Goal: Obtain resource: Obtain resource

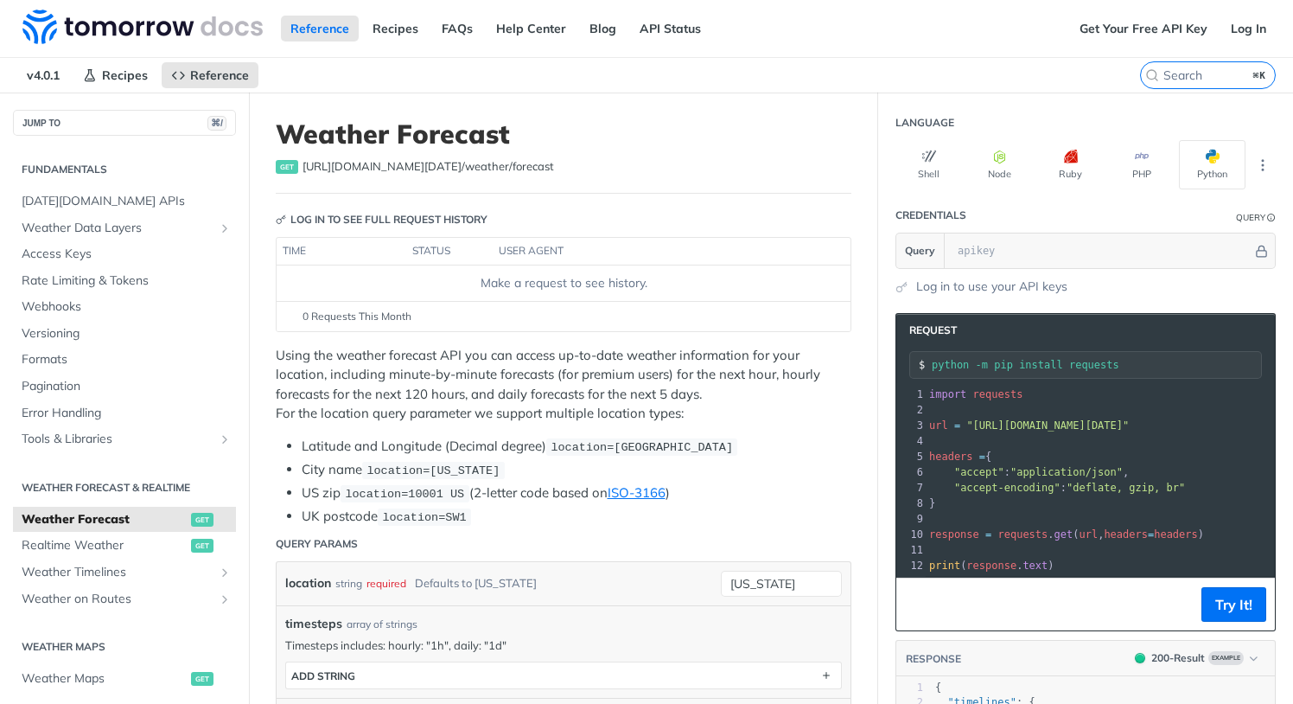
click at [1012, 502] on pre "}" at bounding box center [1151, 503] width 450 height 16
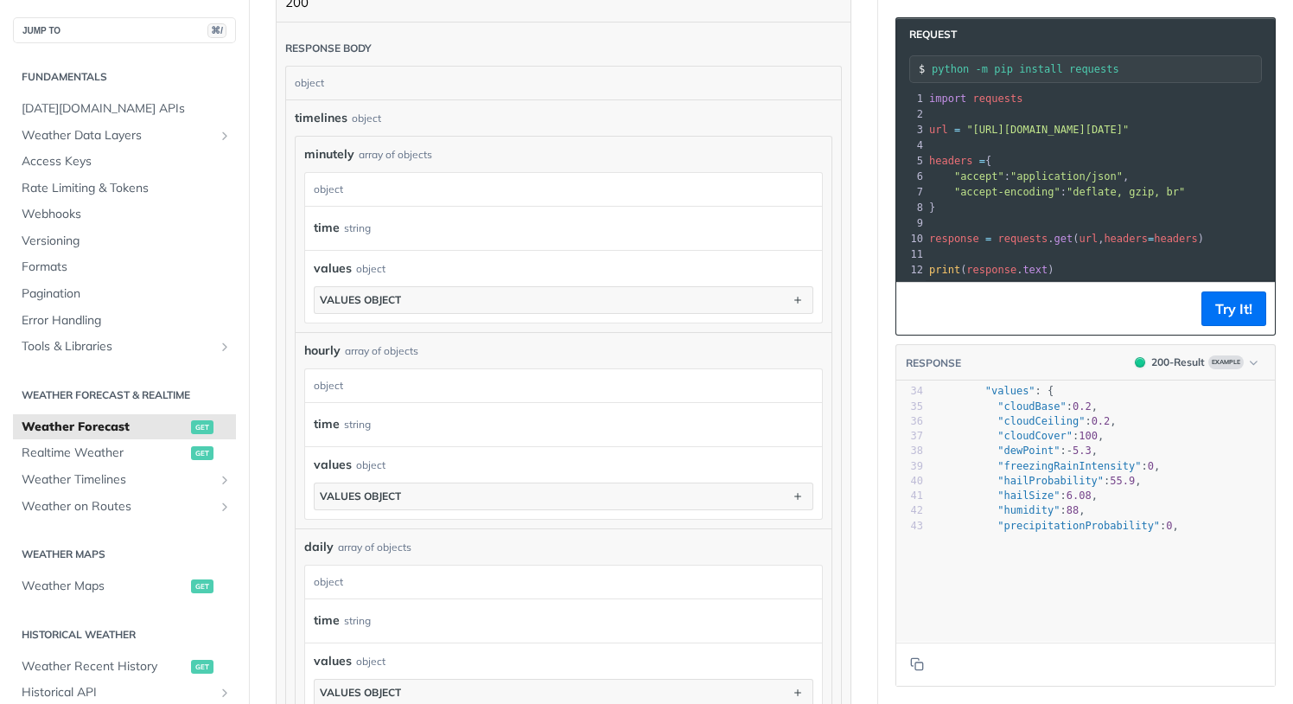
scroll to position [558, 0]
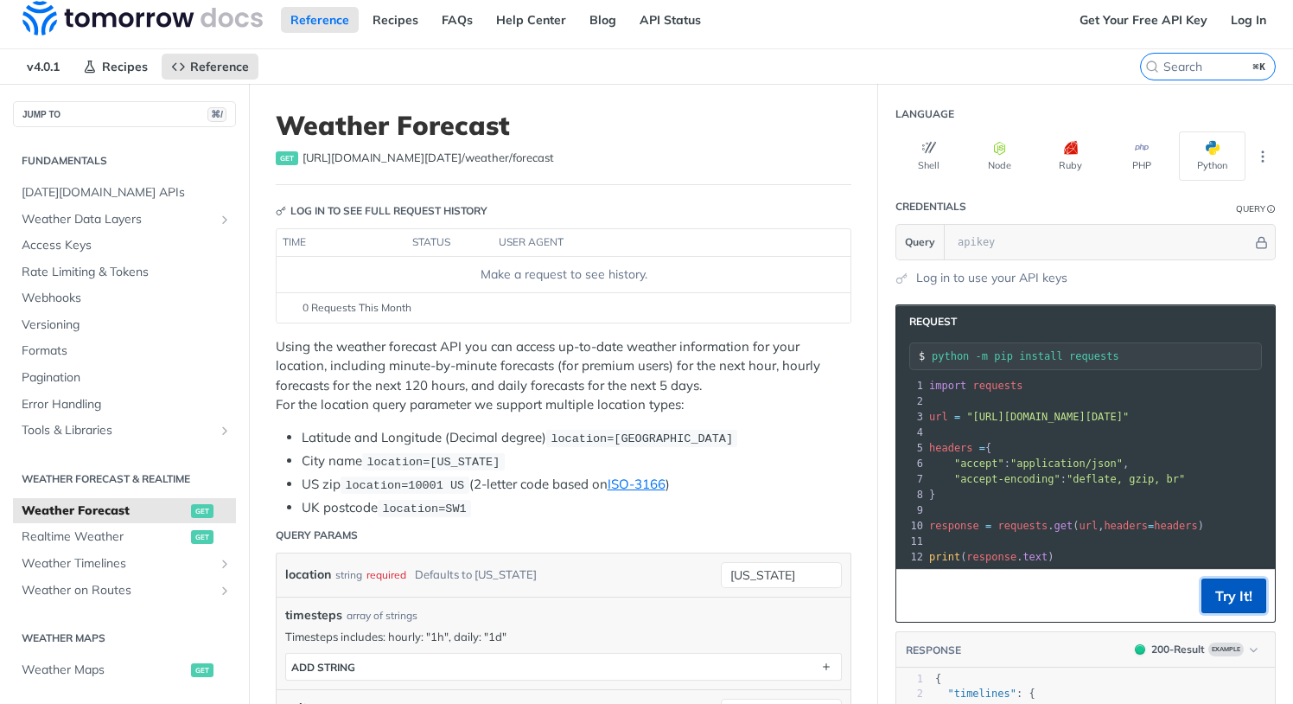
click at [1224, 590] on button "Try It!" at bounding box center [1234, 595] width 65 height 35
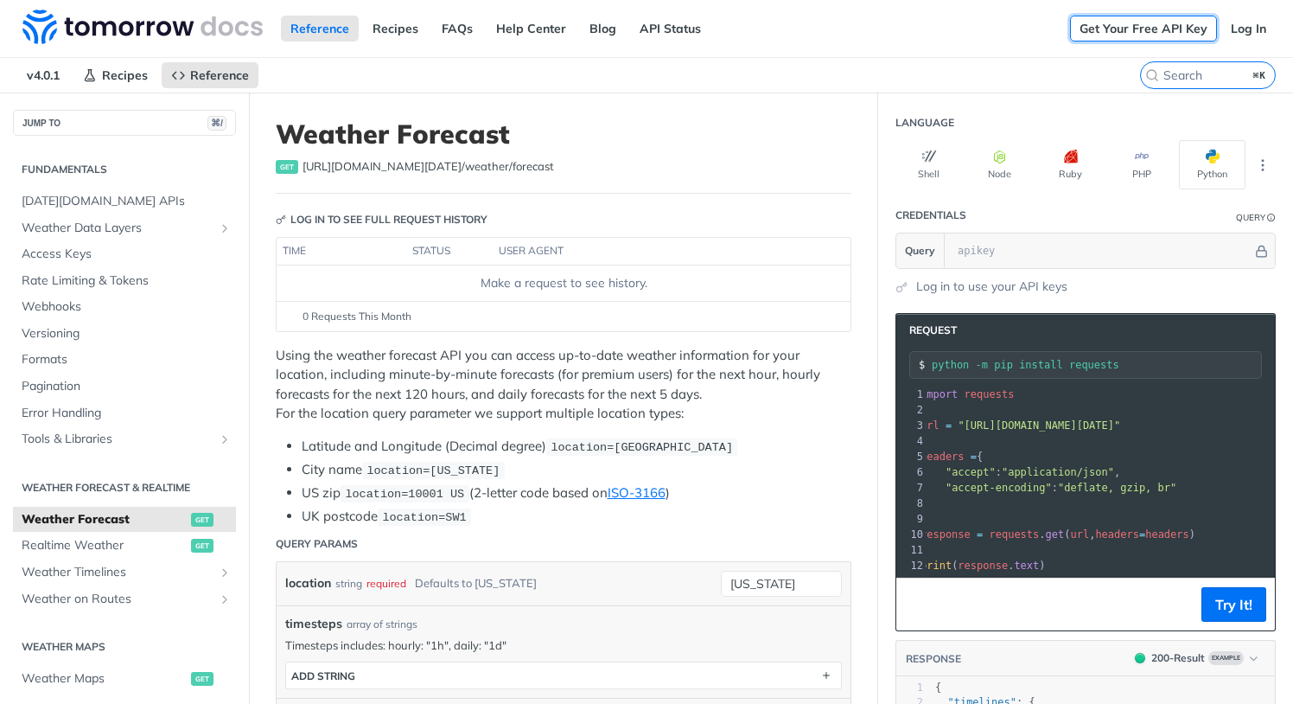
click at [1132, 26] on link "Get Your Free API Key" at bounding box center [1143, 29] width 147 height 26
click at [1265, 20] on link "Log In" at bounding box center [1249, 29] width 54 height 26
